Goal: Task Accomplishment & Management: Manage account settings

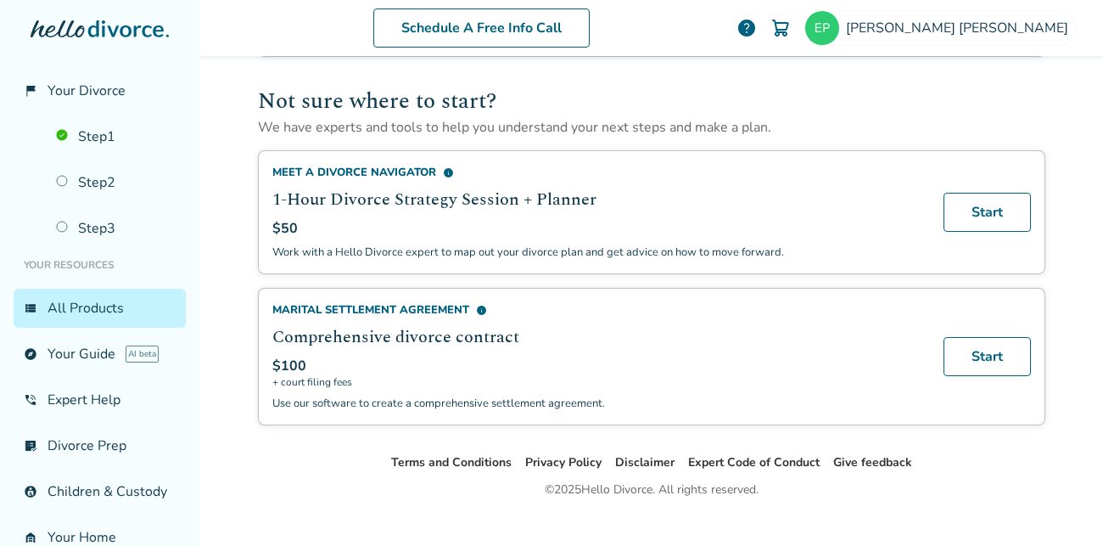
scroll to position [1003, 0]
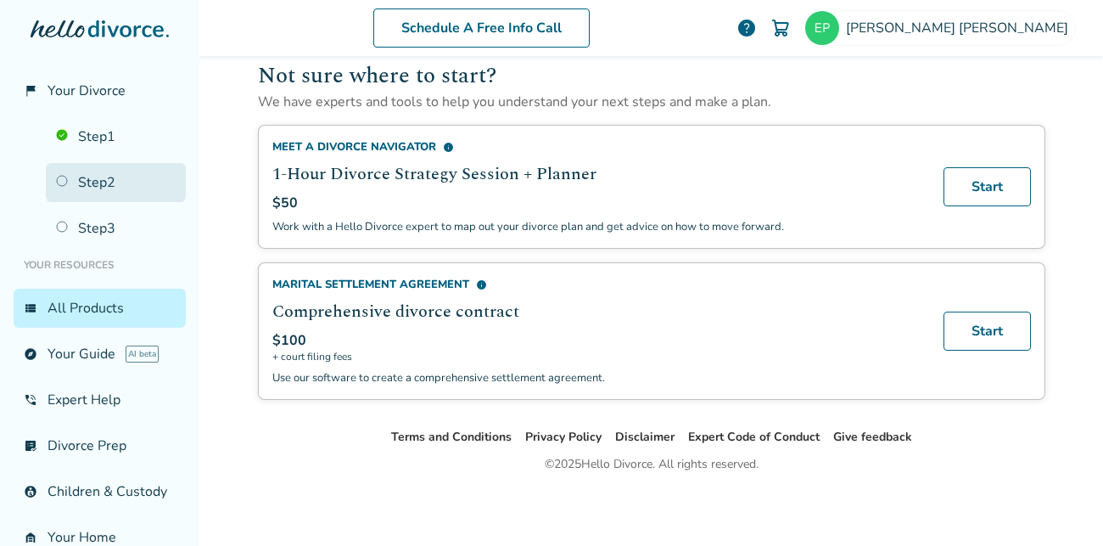
click at [67, 182] on link "Step 2" at bounding box center [116, 182] width 140 height 39
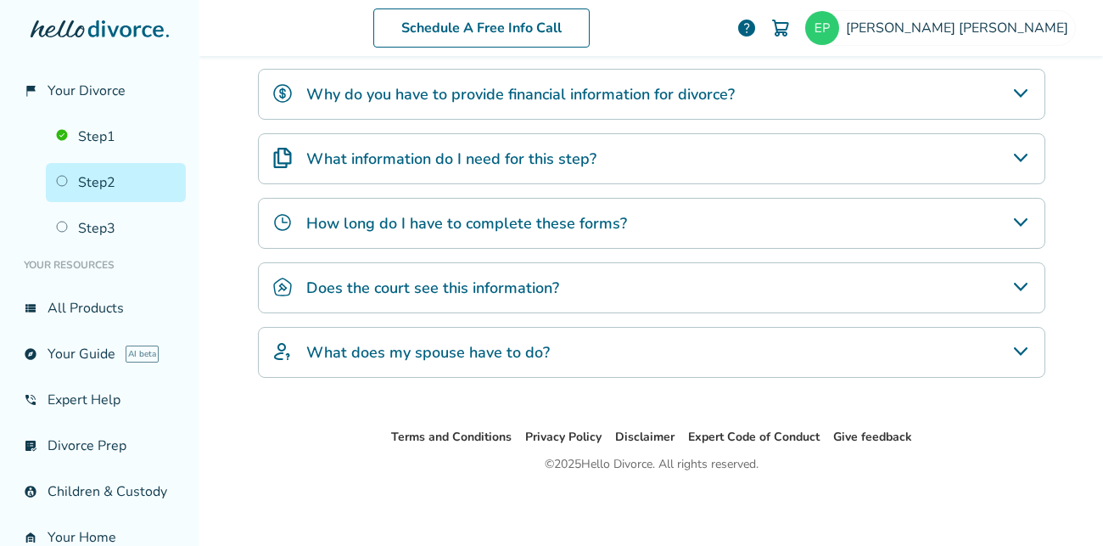
scroll to position [83, 0]
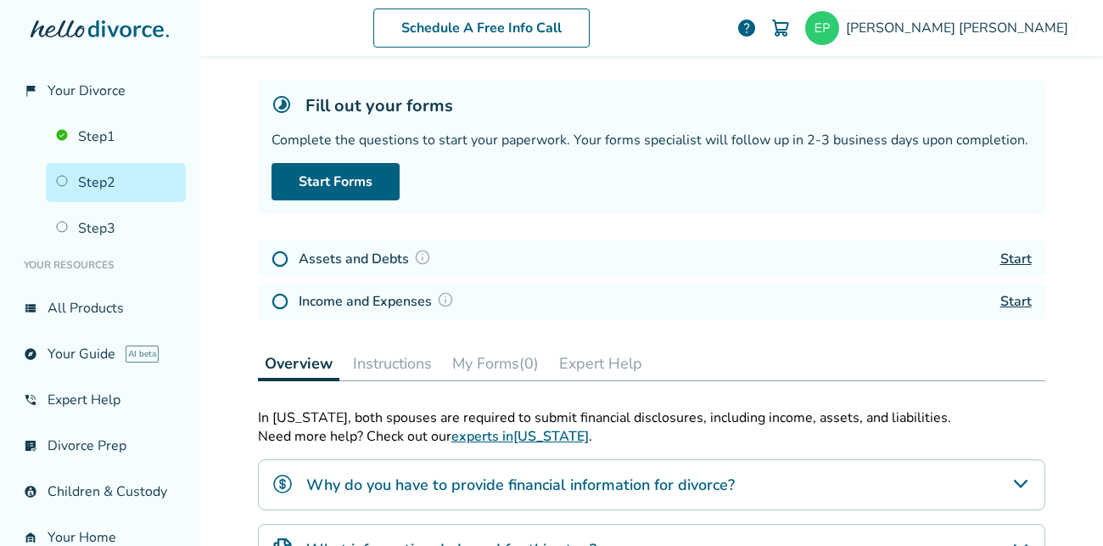
click at [1005, 267] on link "Start" at bounding box center [1016, 259] width 31 height 19
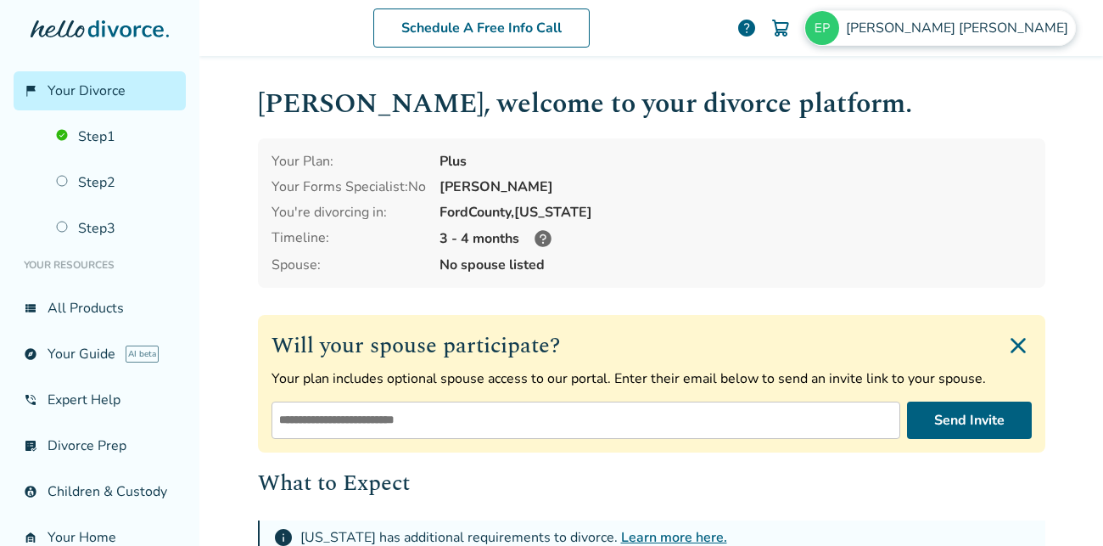
click at [1046, 42] on div "Eric Perez" at bounding box center [941, 28] width 272 height 36
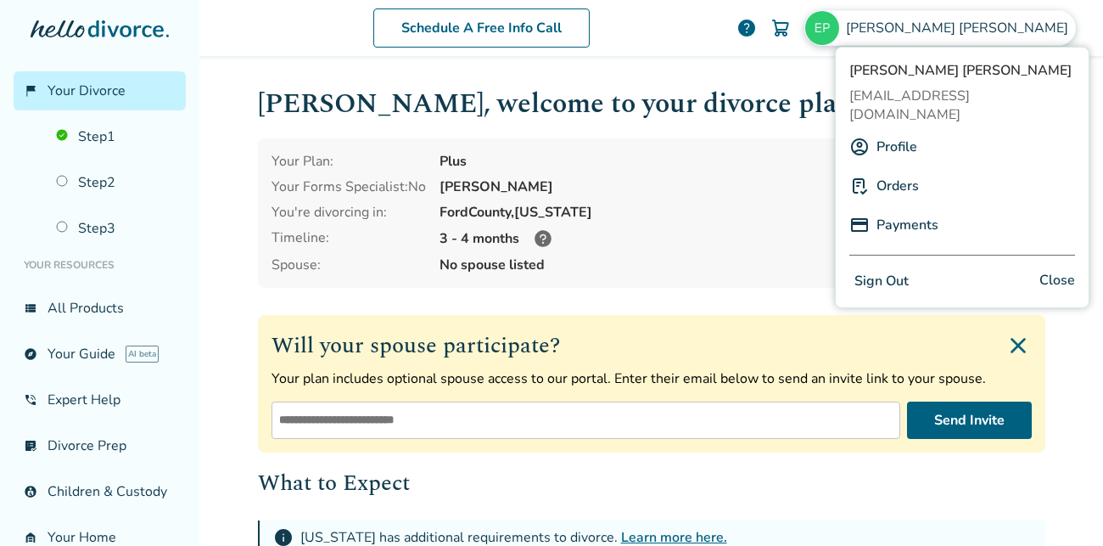
click at [887, 269] on button "Sign Out" at bounding box center [882, 281] width 65 height 25
